Goal: Task Accomplishment & Management: Manage account settings

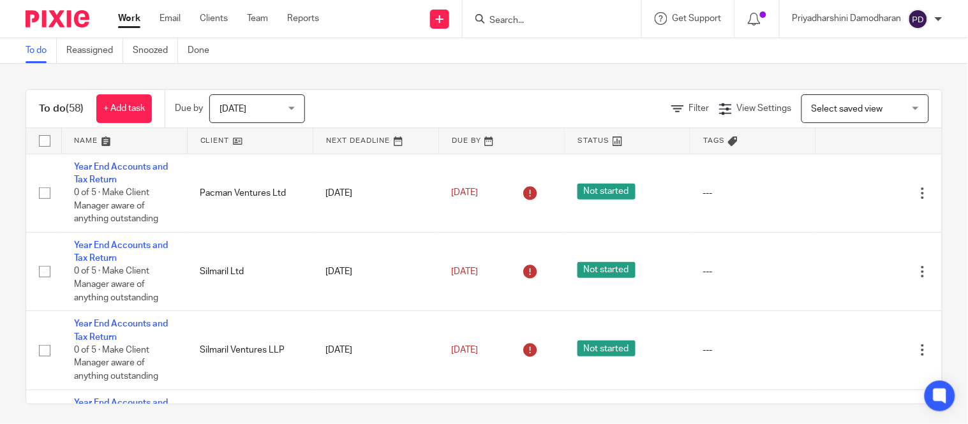
click at [500, 18] on input "Search" at bounding box center [545, 20] width 115 height 11
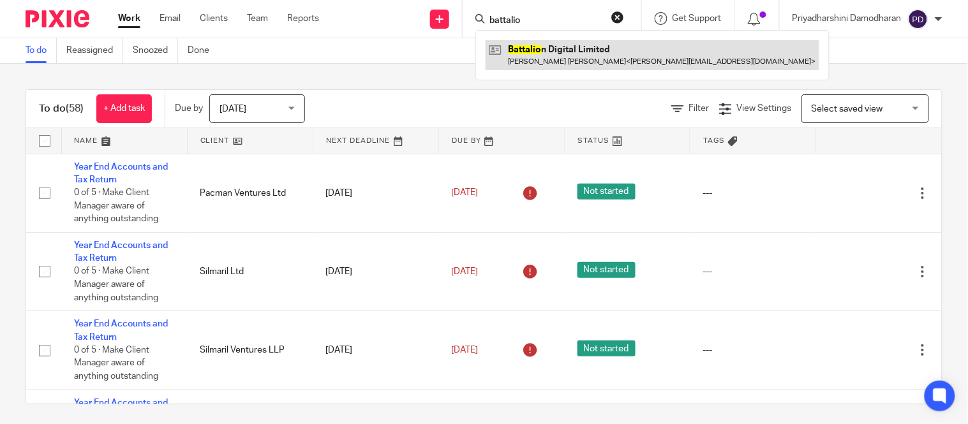
type input "battalio"
click at [528, 60] on link at bounding box center [653, 54] width 334 height 29
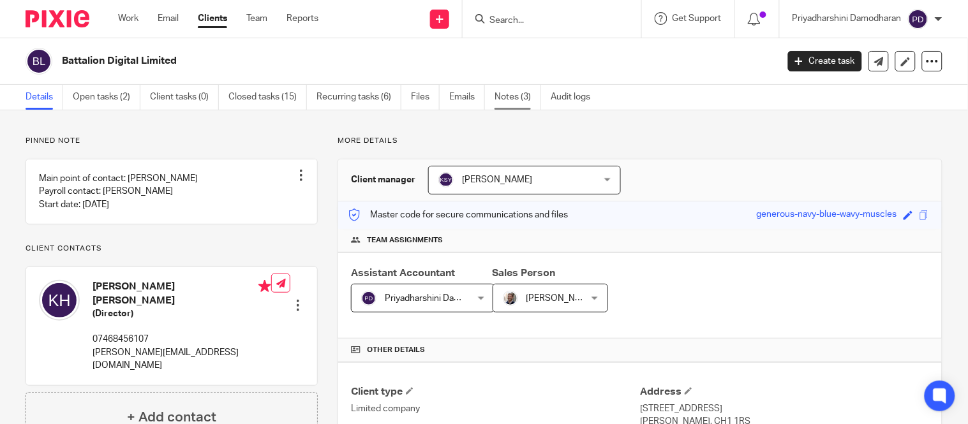
click at [522, 96] on link "Notes (3)" at bounding box center [518, 97] width 47 height 25
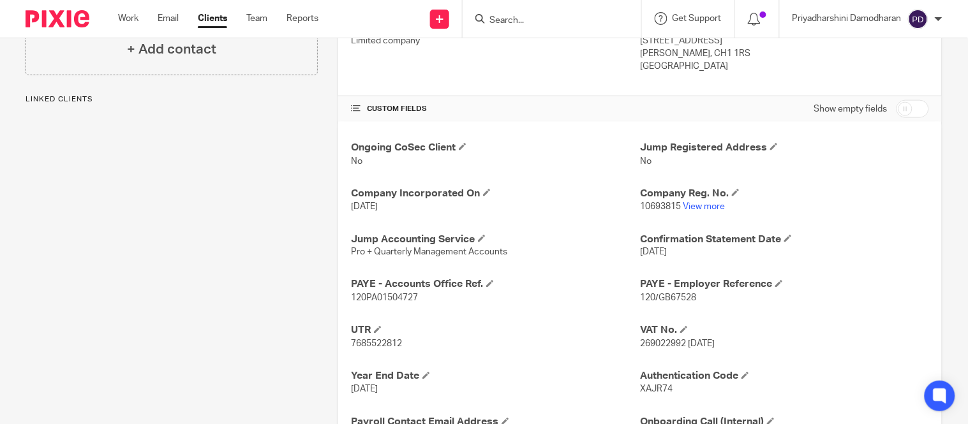
scroll to position [477, 0]
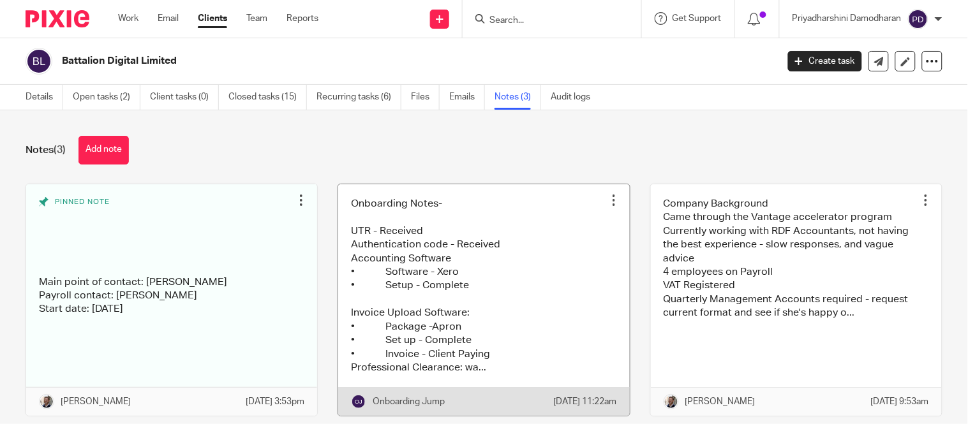
scroll to position [51, 0]
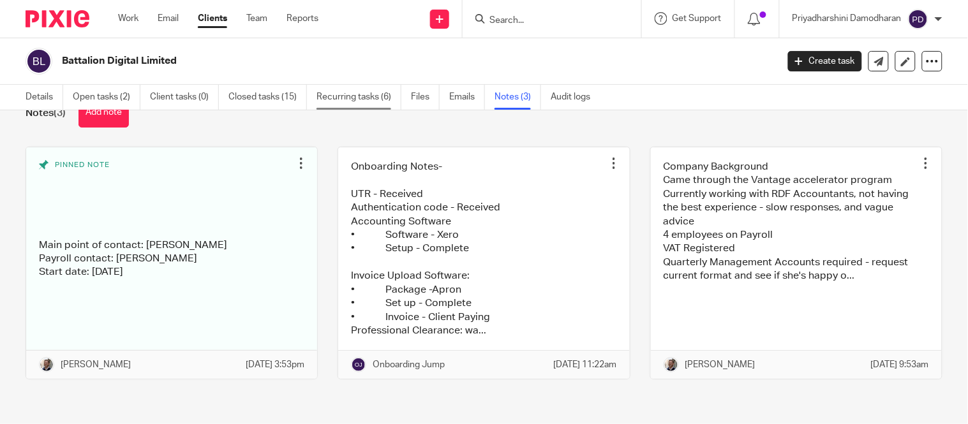
click at [348, 96] on link "Recurring tasks (6)" at bounding box center [359, 97] width 85 height 25
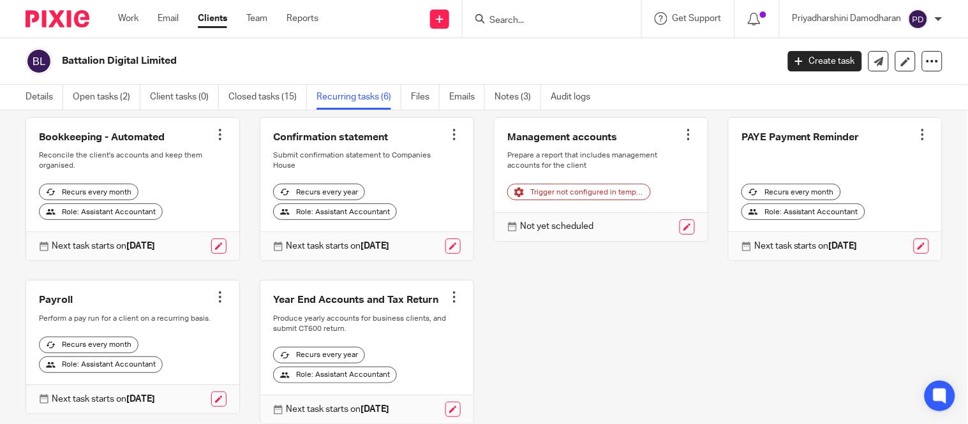
scroll to position [68, 0]
click at [682, 129] on div at bounding box center [688, 132] width 13 height 13
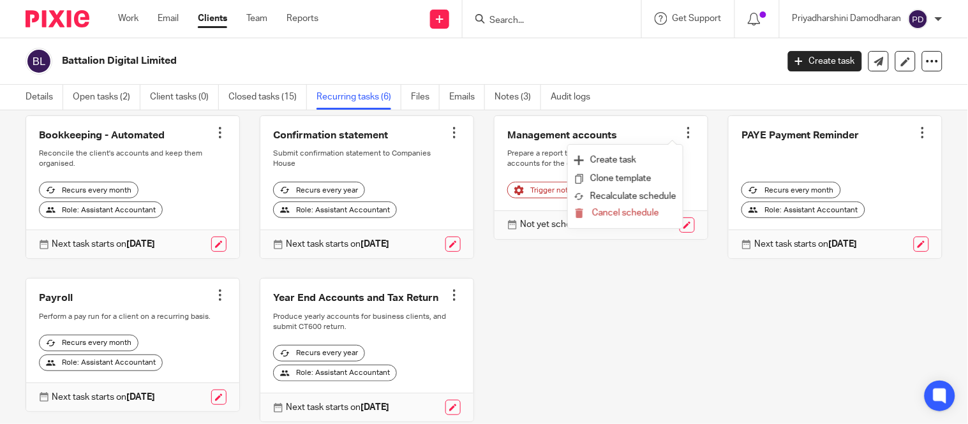
click at [611, 307] on div "Bookkeeping - Automated Create task Clone template Recalculate schedule Cancel …" at bounding box center [474, 279] width 937 height 326
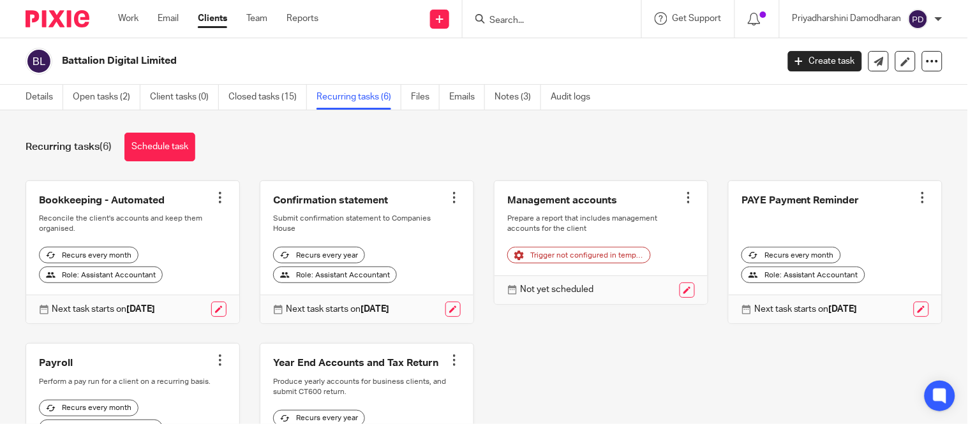
scroll to position [3, 0]
click at [103, 105] on link "Open tasks (2)" at bounding box center [107, 97] width 68 height 25
